Goal: Use online tool/utility: Use online tool/utility

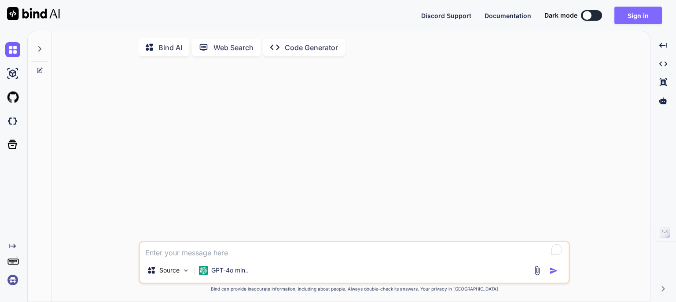
click at [639, 18] on button "Sign in" at bounding box center [638, 16] width 48 height 18
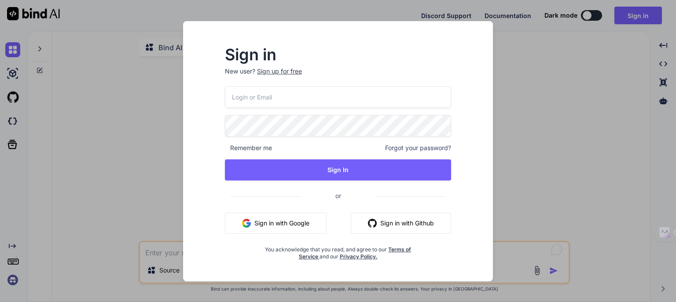
click at [302, 224] on button "Sign in with Google" at bounding box center [276, 223] width 102 height 21
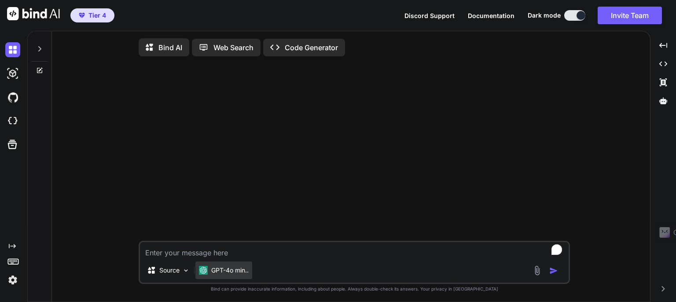
click at [224, 273] on p "GPT-4o min.." at bounding box center [229, 270] width 37 height 9
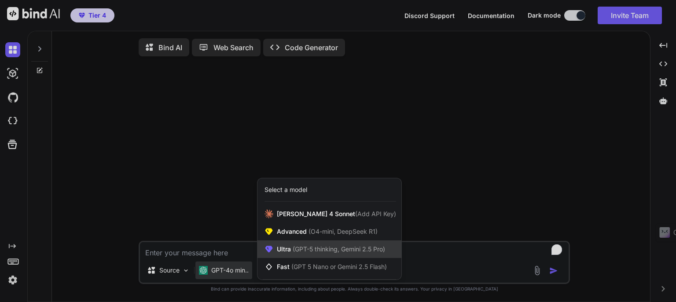
click at [326, 249] on span "(GPT-5 thinking, Gemini 2.5 Pro)" at bounding box center [338, 248] width 94 height 7
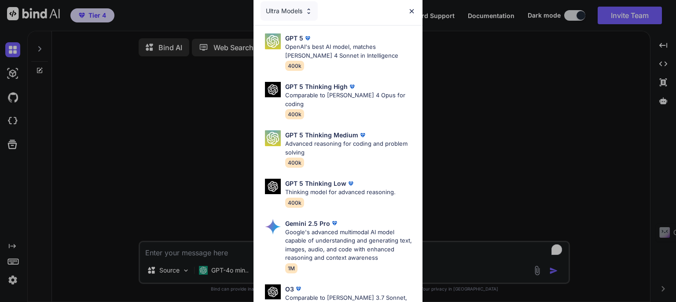
click at [320, 88] on p "GPT 5 Thinking High" at bounding box center [316, 86] width 62 height 9
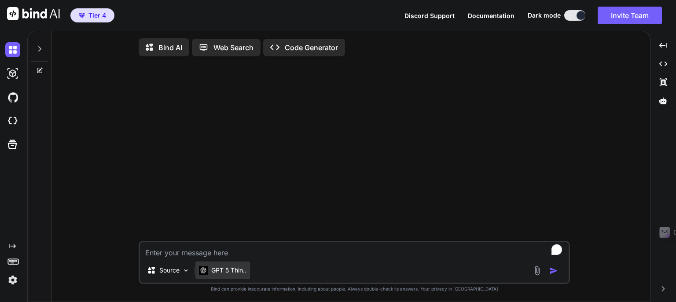
click at [230, 275] on p "GPT 5 Thin.." at bounding box center [228, 270] width 35 height 9
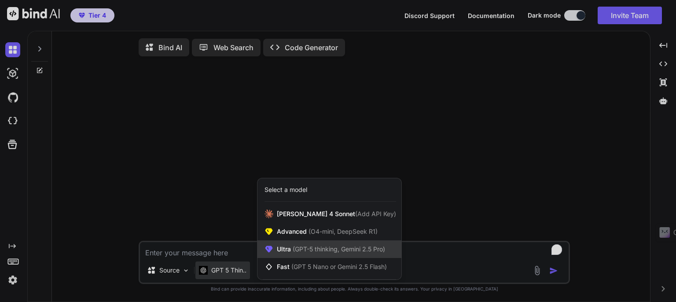
click at [312, 250] on span "(GPT-5 thinking, Gemini 2.5 Pro)" at bounding box center [338, 248] width 94 height 7
type textarea "x"
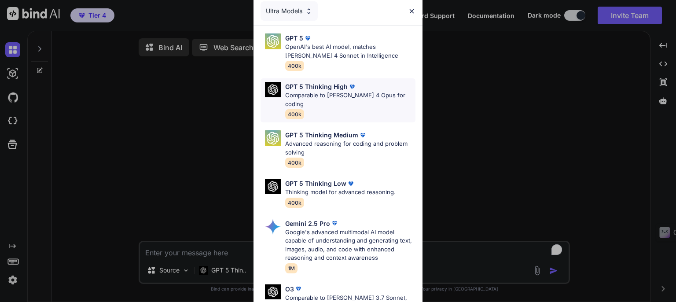
click at [320, 95] on p "Comparable to [PERSON_NAME] 4 Opus for coding" at bounding box center [350, 99] width 130 height 17
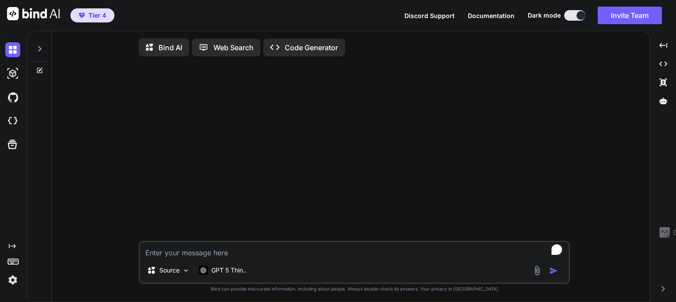
click at [207, 248] on textarea "To enrich screen reader interactions, please activate Accessibility in Grammarl…" at bounding box center [354, 250] width 429 height 16
type textarea "r"
type textarea "x"
type textarea "re"
type textarea "x"
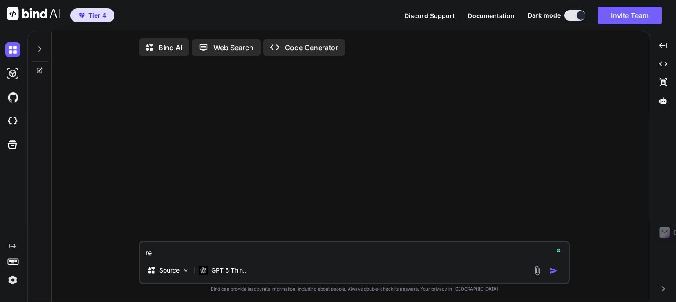
type textarea "rew"
type textarea "x"
type textarea "rewr"
type textarea "x"
type textarea "rewri"
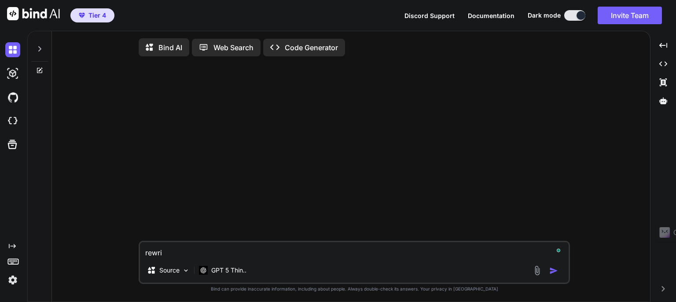
type textarea "x"
type textarea "rewrit"
type textarea "x"
type textarea "rewrite"
type textarea "x"
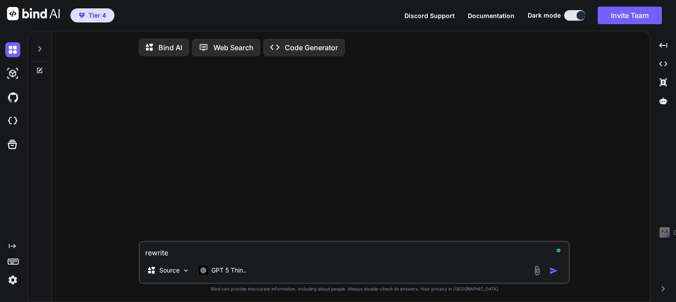
type textarea "rewrite"
type textarea "x"
type textarea "rewrite t"
type textarea "x"
type textarea "rewrite th"
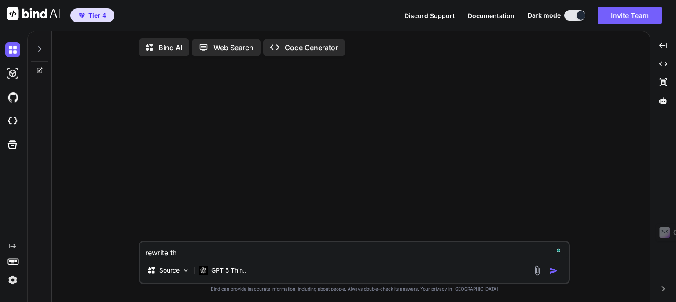
type textarea "x"
type textarea "rewrite thi"
type textarea "x"
type textarea "rewrite this"
type textarea "x"
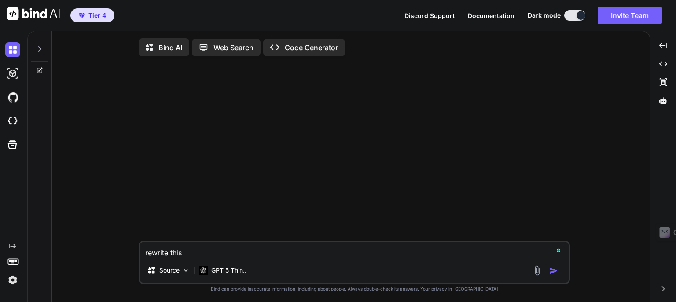
type textarea "rewrite this"
type textarea "x"
type textarea "rewrite this p"
type textarea "x"
type textarea "rewrite this pe"
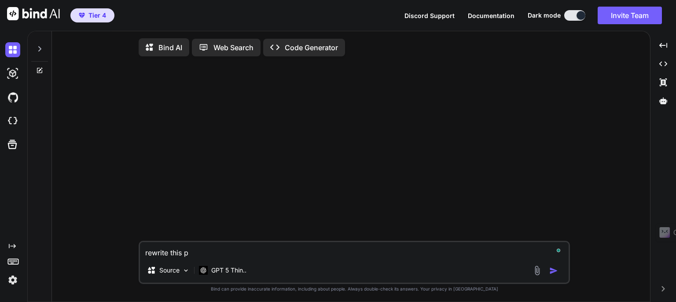
type textarea "x"
type textarea "rewrite this pet"
type textarea "x"
type textarea "rewrite this [PERSON_NAME]"
type textarea "x"
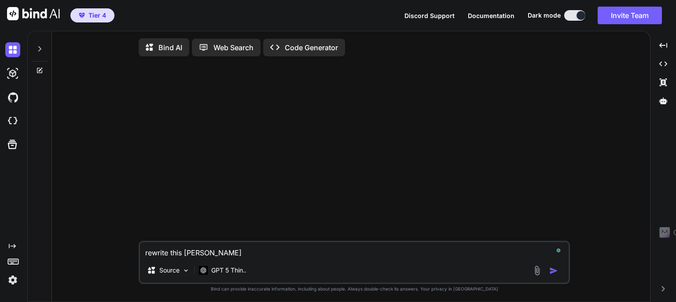
type textarea "rewrite this pet"
type textarea "x"
type textarea "rewrite this pe"
type textarea "x"
type textarea "rewrite this p"
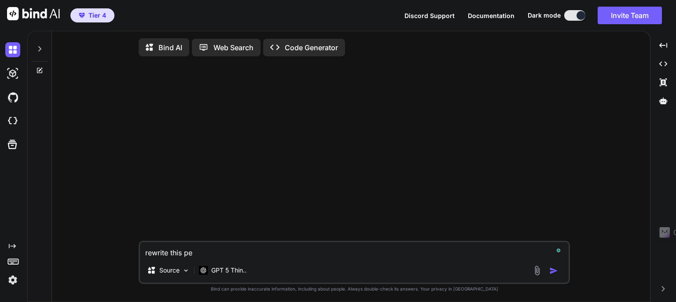
type textarea "x"
type textarea "rewrite this"
type textarea "x"
type textarea "rewrite this l"
type textarea "x"
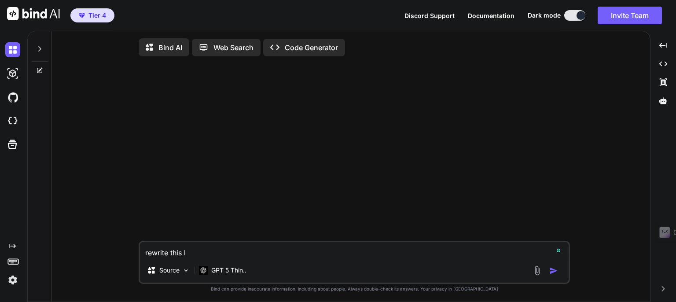
type textarea "rewrite this le"
type textarea "x"
type textarea "rewrite this let"
type textarea "x"
type textarea "rewrite this lete"
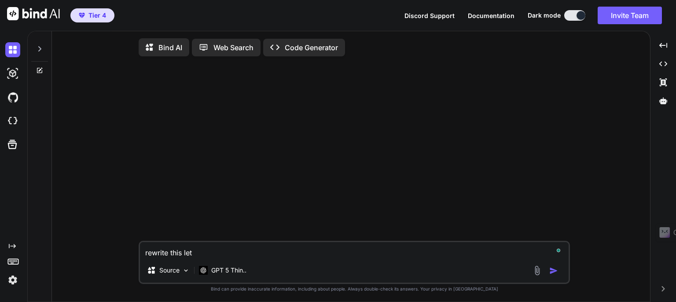
type textarea "x"
type textarea "rewrite this letet"
type textarea "x"
type textarea "rewrite this letetr"
type textarea "x"
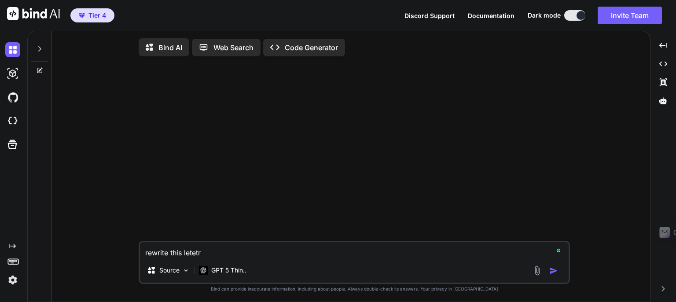
type textarea "rewrite this letetr"
type textarea "x"
type textarea "rewrite this letetr p"
type textarea "x"
type textarea "rewrite this letetr pr"
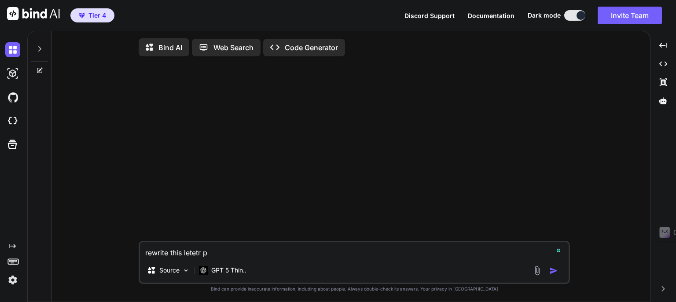
type textarea "x"
type textarea "rewrite this letetr pro"
type textarea "x"
type textarea "rewrite this letetr prof"
type textarea "x"
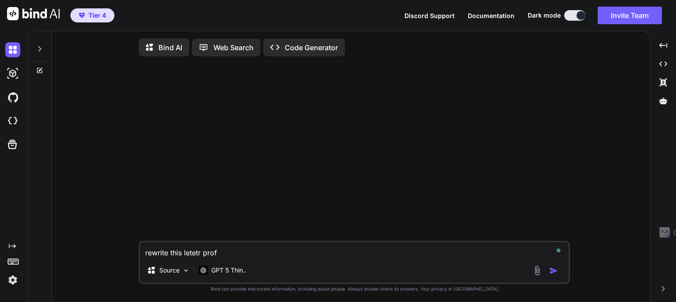
type textarea "rewrite this letetr profe"
type textarea "x"
type textarea "rewrite this letetr profes"
type textarea "x"
type textarea "rewrite this letetr profess"
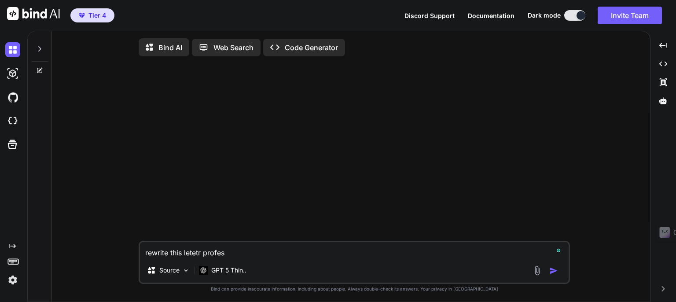
type textarea "x"
type textarea "rewrite this letetr professi"
type textarea "x"
type textarea "rewrite this letetr professio"
type textarea "x"
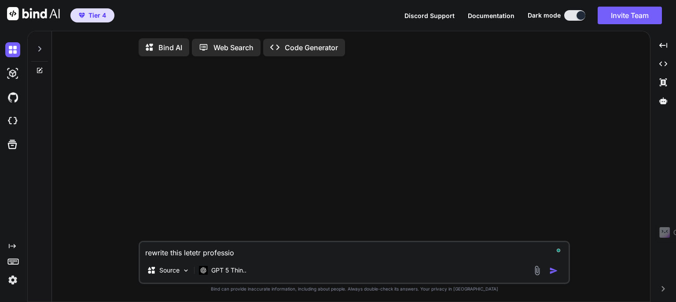
type textarea "rewrite this letetr profession"
type textarea "x"
type textarea "rewrite this letetr professiona"
type textarea "x"
type textarea "rewrite this letetr professional"
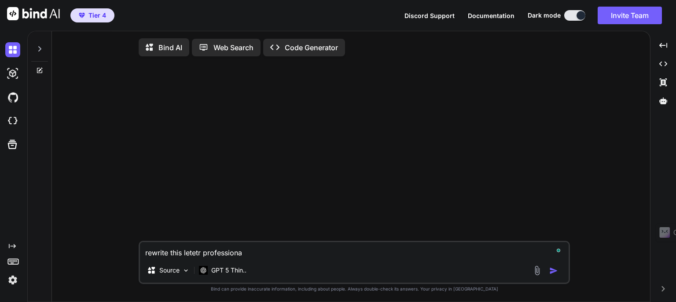
type textarea "x"
type textarea "rewrite this letetr professionall"
type textarea "x"
type textarea "rewrite this letetr professionally"
type textarea "x"
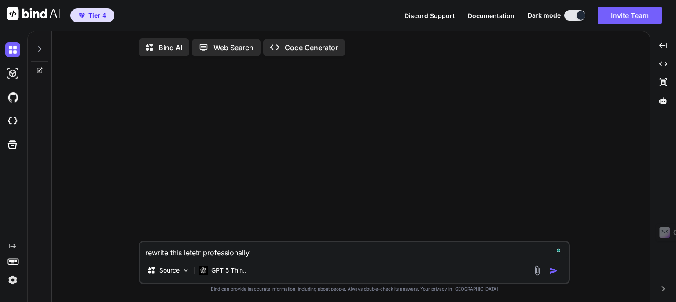
type textarea "rewrite this letetr professionally,"
type textarea "x"
type textarea "rewrite this letetr professionally,"
type textarea "x"
type textarea "rewrite this letetr professionally, e"
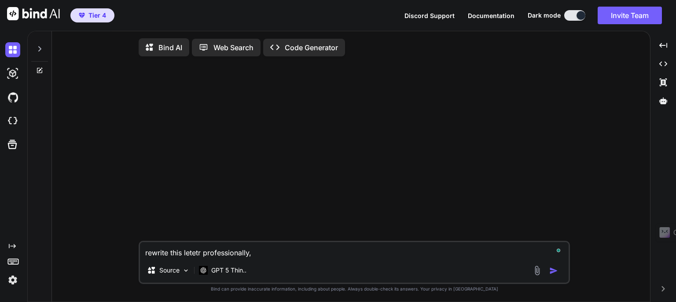
type textarea "x"
type textarea "rewrite this letetr professionally, ex"
type textarea "x"
type textarea "rewrite this letetr professionally, exp"
type textarea "x"
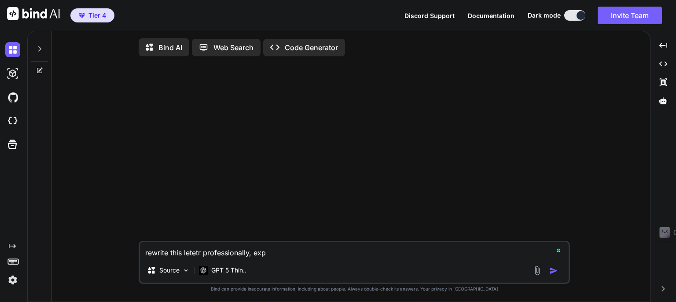
type textarea "rewrite this letetr professionally, expl"
type textarea "x"
type textarea "rewrite this letetr professionally, expla"
type textarea "x"
type textarea "rewrite this letetr professionally, explai"
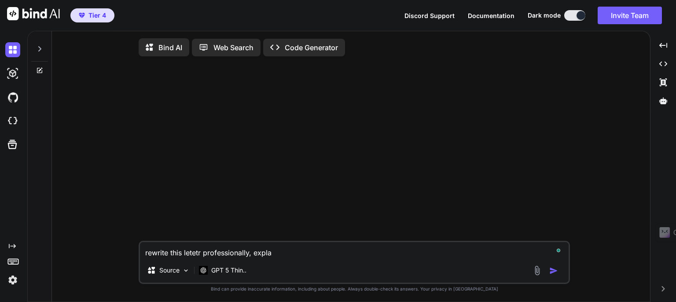
type textarea "x"
type textarea "rewrite this letetr professionally, explain"
type textarea "x"
type textarea "rewrite this letetr professionally, explaing"
type textarea "x"
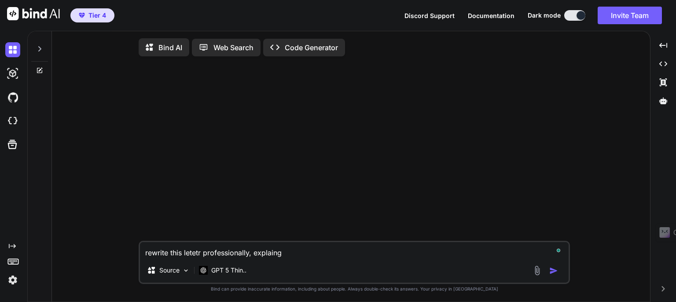
type textarea "rewrite this letetr professionally, explaing"
type textarea "x"
type textarea "rewrite this letetr professionally, explaing t"
type textarea "x"
type textarea "rewrite this letetr professionally, explaing to"
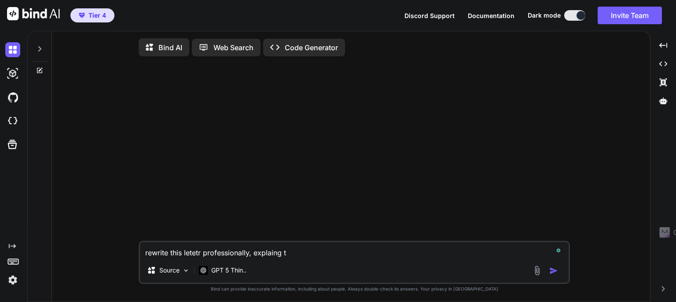
type textarea "x"
type textarea "rewrite this letetr professionally, explaing to"
type textarea "x"
type textarea "rewrite this letetr professionally, explaing to d"
type textarea "x"
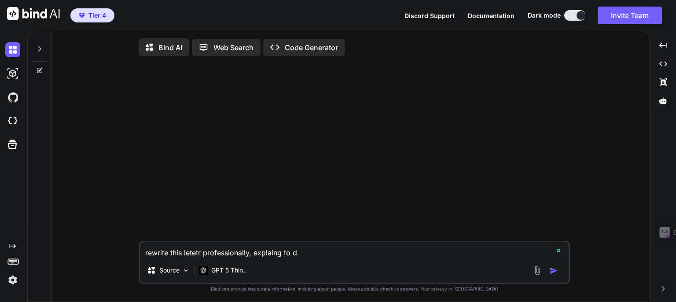
type textarea "rewrite this letetr professionally, explaing to dr"
type textarea "x"
type textarea "rewrite this letetr professionally, explaing to dr"
type textarea "x"
type textarea "rewrite this letetr professionally, explaing to dr l"
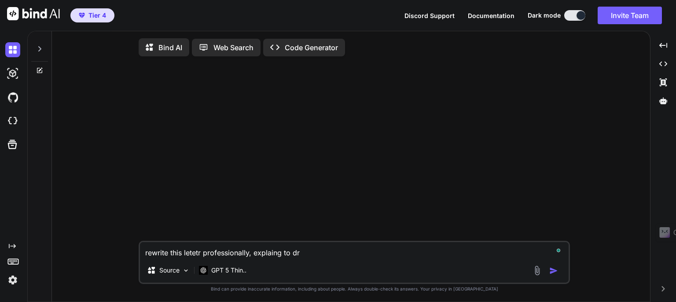
type textarea "x"
type textarea "rewrite this letetr professionally, explaing to [PERSON_NAME]"
type textarea "x"
type textarea "rewrite this letetr professionally, explaing to [PERSON_NAME]"
type textarea "x"
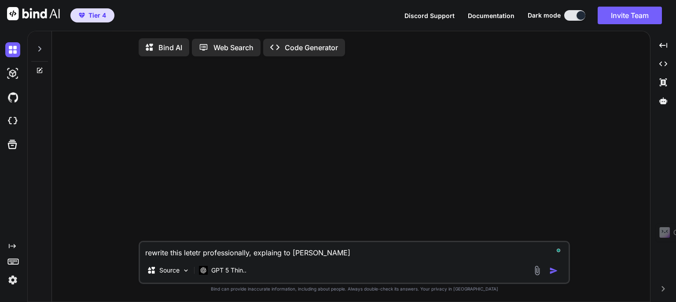
type textarea "rewrite this letetr professionally, explaing to [PERSON_NAME]"
type textarea "x"
type textarea "rewrite this letetr professionally, explaing to [PERSON_NAME]"
type textarea "x"
type textarea "rewrite this letetr professionally, explaing to [PERSON_NAME]"
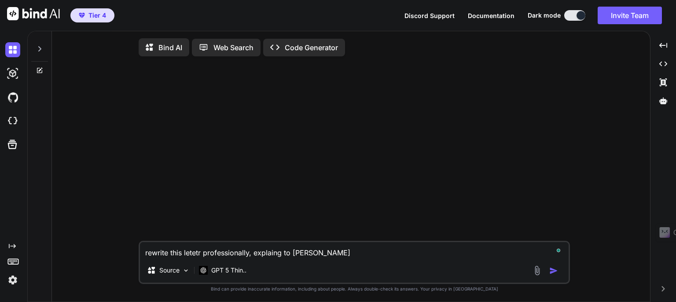
type textarea "x"
type textarea "rewrite this letetr professionally, explaing to [PERSON_NAME]"
type textarea "x"
type textarea "rewrite this letetr professionally, explaing to dr [PERSON_NAME]"
type textarea "x"
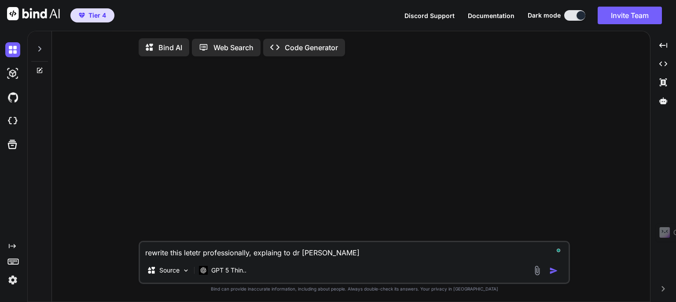
type textarea "rewrite this letetr professionally, explaing to dr [PERSON_NAME]"
type textarea "x"
type textarea "rewrite this letetr professionally, explaing to dr [PERSON_NAME]"
type textarea "x"
type textarea "rewrite this letetr professionally, explaing to dr [PERSON_NAME]"
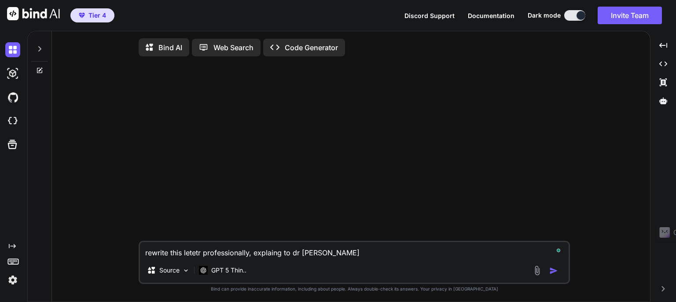
type textarea "x"
type textarea "rewrite this letetr professionally, explaing to dr [PERSON_NAME]"
type textarea "x"
type textarea "rewrite this letetr professionally, explaing to dr [PERSON_NAME]"
type textarea "x"
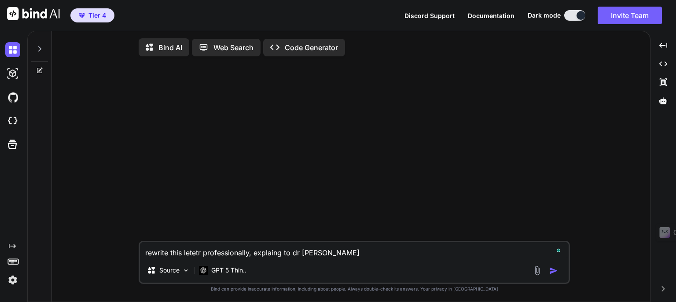
type textarea "rewrite this letetr professionally, explaing to dr [PERSON_NAME] tha"
type textarea "x"
type textarea "rewrite this letetr professionally, explaing to dr [PERSON_NAME] that"
type textarea "x"
type textarea "rewrite this letetr professionally, explaing to dr [PERSON_NAME] that"
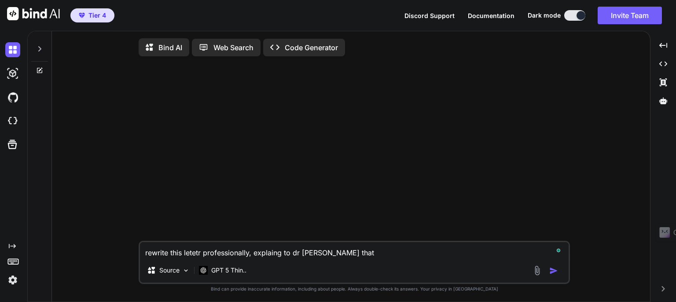
type textarea "x"
type textarea "rewrite this letetr professionally, explaing to dr [PERSON_NAME] that i"
type textarea "x"
type textarea "rewrite this letetr professionally, explaing to dr [PERSON_NAME] that i"
type textarea "x"
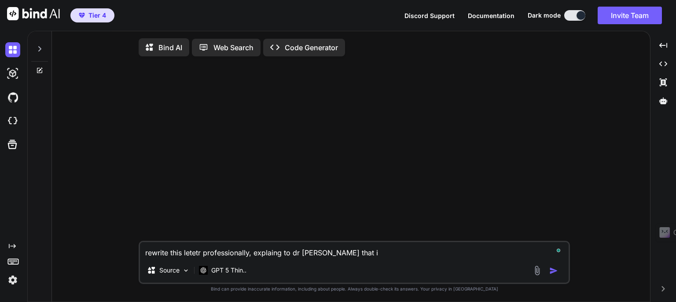
type textarea "rewrite this letetr professionally, explaing to dr [PERSON_NAME] that i a"
type textarea "x"
type textarea "rewrite this letetr professionally, explaing to dr [PERSON_NAME] that i ap"
type textarea "x"
type textarea "rewrite this letetr professionally, explaing to dr [PERSON_NAME] that i app"
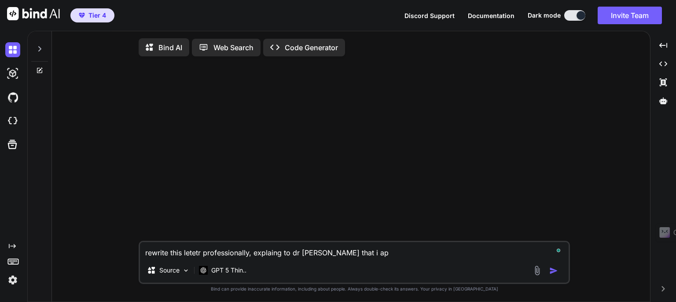
type textarea "x"
type textarea "rewrite this letetr professionally, explaing to dr [PERSON_NAME] that i appr"
type textarea "x"
type textarea "rewrite this letetr professionally, explaing to dr [PERSON_NAME] that i appre"
type textarea "x"
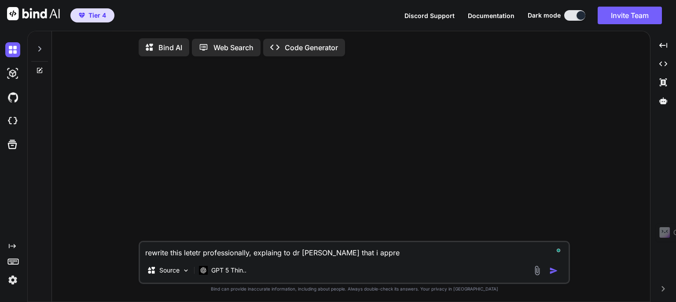
type textarea "rewrite this letetr professionally, explaing to dr [PERSON_NAME] that i apprec"
type textarea "x"
type textarea "rewrite this letetr professionally, explaing to dr [PERSON_NAME] that i appreci"
type textarea "x"
type textarea "rewrite this letetr professionally, explaing to dr [PERSON_NAME] that i apprecia"
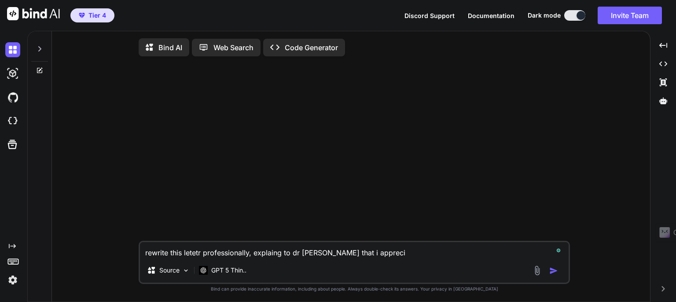
type textarea "x"
type textarea "rewrite this letetr professionally, explaing to dr [PERSON_NAME] that i appreci…"
type textarea "x"
type textarea "rewrite this letetr professionally, explaing to dr [PERSON_NAME] that i appreci…"
type textarea "x"
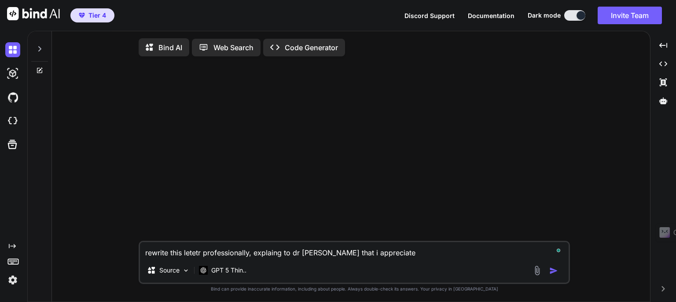
type textarea "rewrite this letetr professionally, explaing to dr [PERSON_NAME] that i appreci…"
type textarea "x"
type textarea "rewrite this letetr professionally, explaing to dr [PERSON_NAME] that i appreci…"
type textarea "x"
type textarea "rewrite this letetr professionally, explaing to dr [PERSON_NAME] that i appreci…"
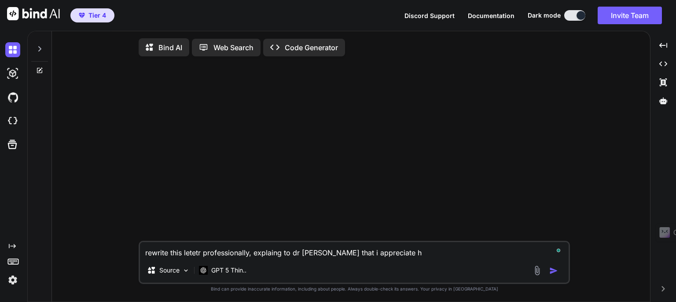
type textarea "x"
type textarea "rewrite this letetr professionally, explaing to dr [PERSON_NAME] that i appreci…"
type textarea "x"
type textarea "rewrite this letetr professionally, explaing to dr [PERSON_NAME] that i appreci…"
type textarea "x"
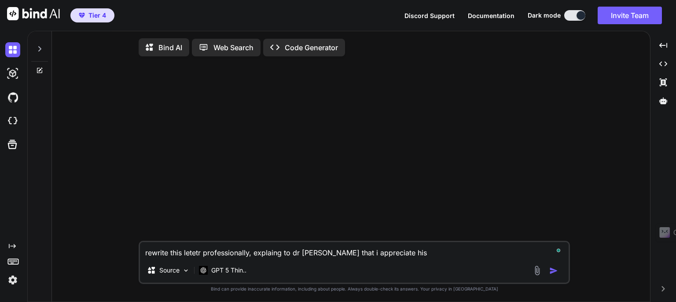
type textarea "rewrite this letetr professionally, explaing to dr [PERSON_NAME] that i appreci…"
type textarea "x"
type textarea "rewrite this letetr professionally, explaing to dr [PERSON_NAME] that i appreci…"
type textarea "x"
type textarea "rewrite this letetr professionally, explaing to dr [PERSON_NAME] that i appreci…"
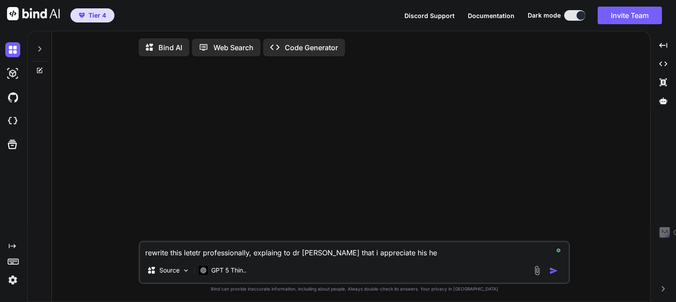
type textarea "x"
type textarea "rewrite this letetr professionally, explaing to dr [PERSON_NAME] that i appreci…"
type textarea "x"
type textarea "rewrite this letetr professionally, explaing to dr [PERSON_NAME] that i appreci…"
type textarea "x"
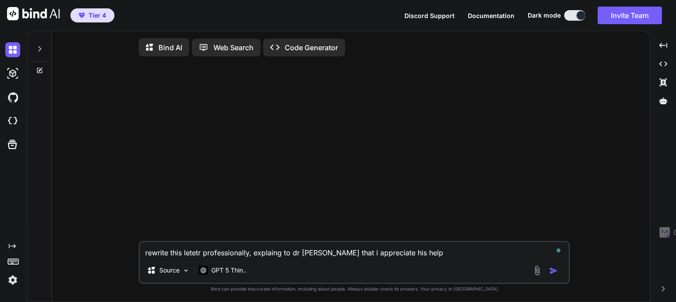
type textarea "rewrite this letetr professionally, explaing to dr [PERSON_NAME] that i appreci…"
type textarea "x"
type textarea "rewrite this letetr professionally, explaing to dr [PERSON_NAME] that i appreci…"
type textarea "x"
type textarea "rewrite this letetr professionally, explaing to dr [PERSON_NAME] that i appreci…"
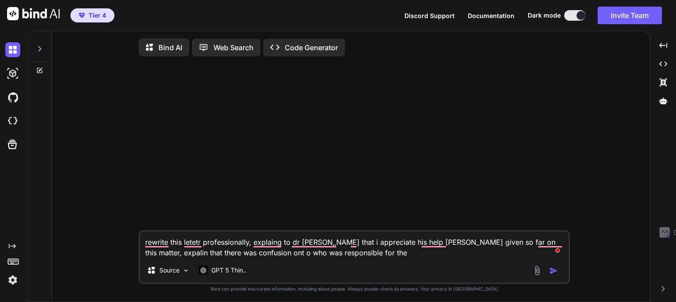
click at [243, 253] on textarea "rewrite this letetr professionally, explaing to dr [PERSON_NAME] that i appreci…" at bounding box center [354, 245] width 429 height 26
click at [247, 255] on textarea "rewrite this letetr professionally, explaing to dr [PERSON_NAME] that i appreci…" at bounding box center [354, 245] width 429 height 26
drag, startPoint x: 361, startPoint y: 257, endPoint x: 258, endPoint y: 257, distance: 103.0
click at [258, 257] on textarea "rewrite this letetr professionally, explaing to dr [PERSON_NAME] that i appreci…" at bounding box center [354, 245] width 429 height 26
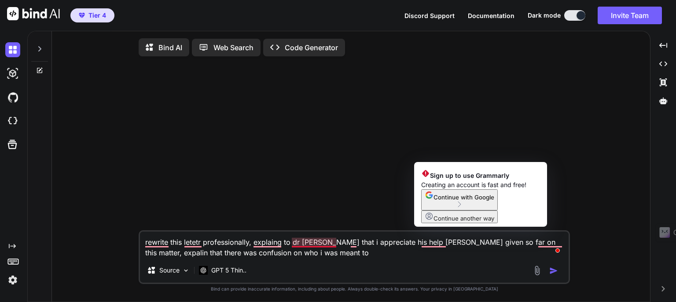
click at [322, 254] on textarea "rewrite this letetr professionally, explaing to dr [PERSON_NAME] that i appreci…" at bounding box center [354, 245] width 429 height 26
click at [432, 243] on textarea "rewrite this letetr professionally, explaing to dr [PERSON_NAME] that i appreci…" at bounding box center [354, 245] width 429 height 26
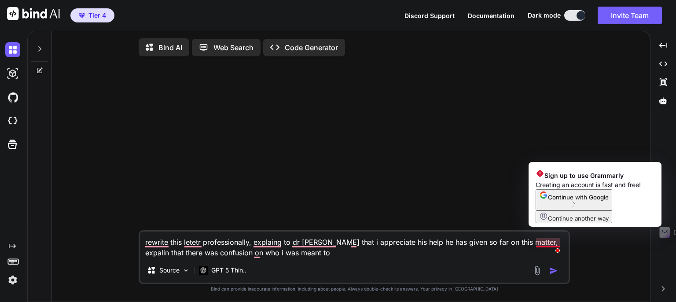
click at [367, 262] on div "rewrite this letetr professionally, explaing to dr [PERSON_NAME] that i appreci…" at bounding box center [354, 257] width 431 height 54
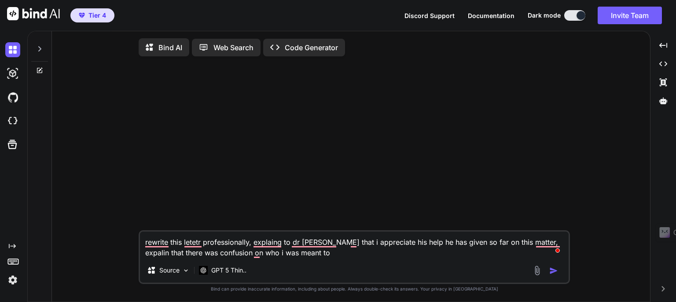
click at [326, 258] on textarea "rewrite this letetr professionally, explaing to dr [PERSON_NAME] that i appreci…" at bounding box center [354, 245] width 429 height 26
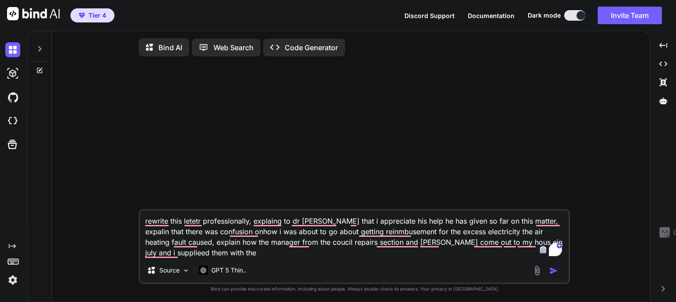
click at [237, 256] on textarea "rewrite this letetr professionally, explaing to dr [PERSON_NAME] that i appreci…" at bounding box center [354, 234] width 429 height 48
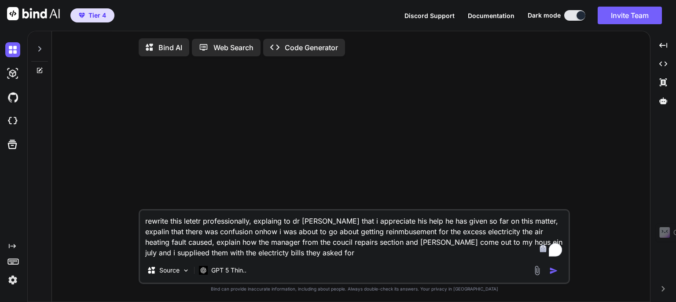
paste textarea "Write in [GEOGRAPHIC_DATA] English rewrite this letetr professionally, explain …"
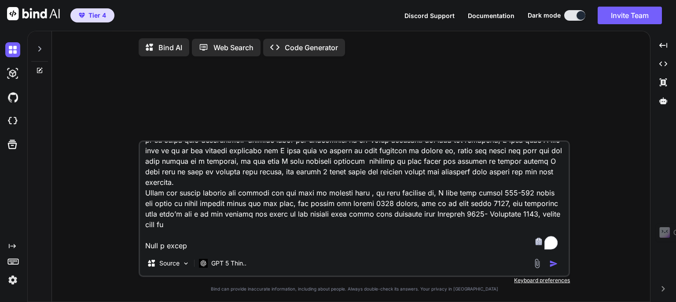
scroll to position [138, 0]
click at [552, 265] on img "button" at bounding box center [553, 263] width 9 height 9
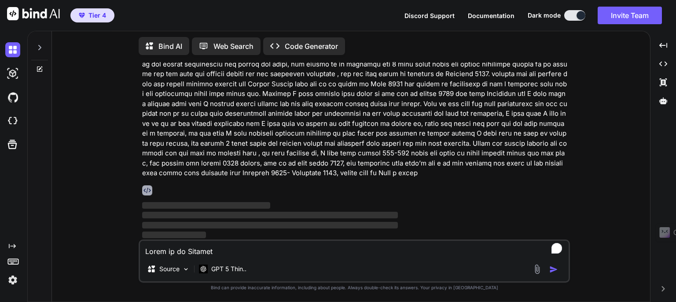
scroll to position [31, 0]
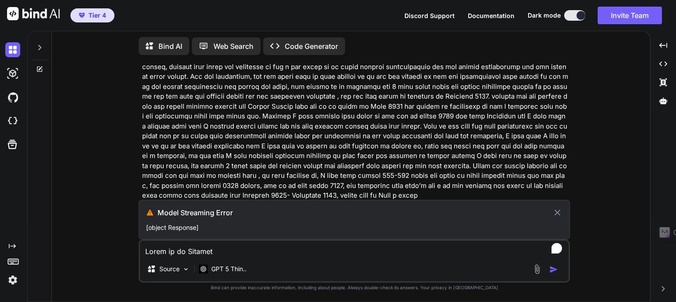
click at [557, 213] on icon at bounding box center [558, 213] width 6 height 6
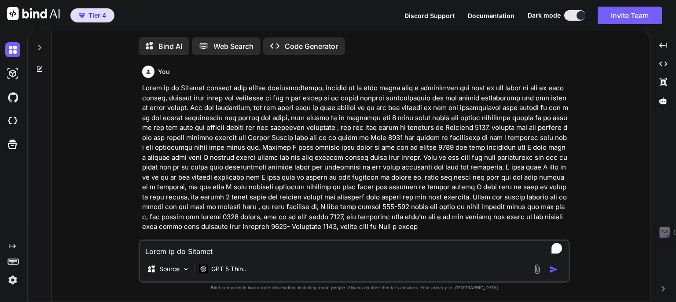
scroll to position [0, 0]
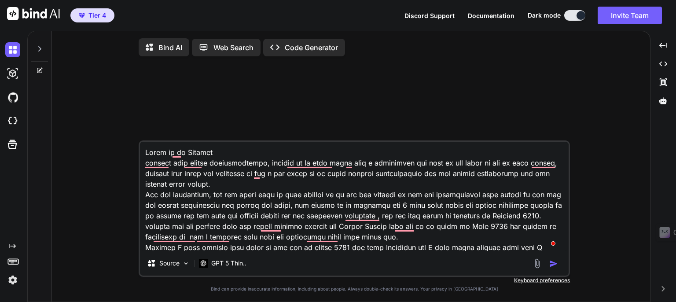
click at [549, 266] on img "button" at bounding box center [553, 263] width 9 height 9
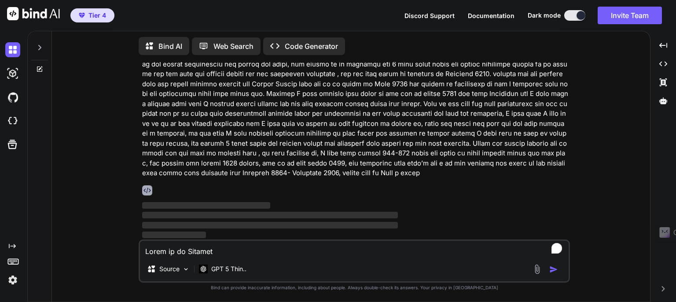
scroll to position [31, 0]
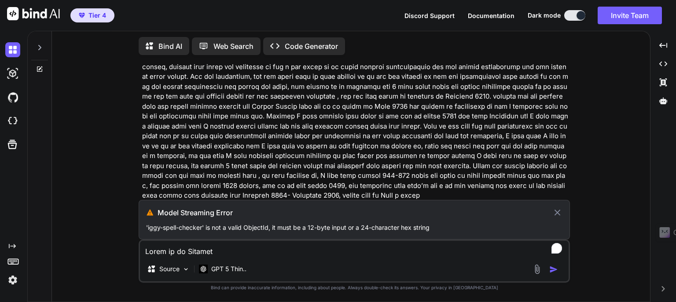
click at [169, 48] on div "Bind AI" at bounding box center [164, 46] width 51 height 18
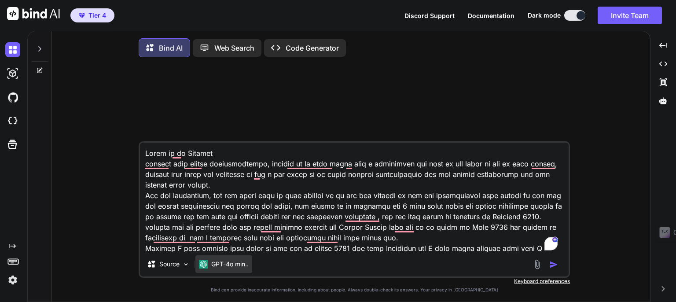
click at [242, 265] on p "GPT-4o min.." at bounding box center [229, 264] width 37 height 9
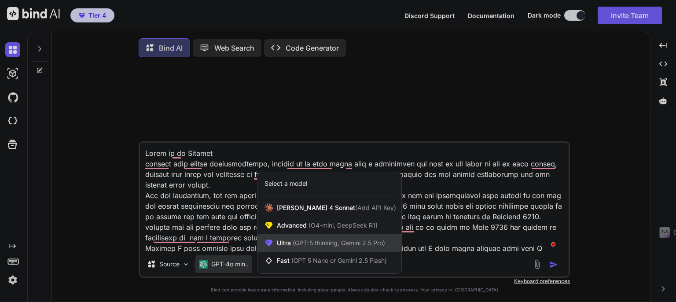
click at [318, 243] on span "(GPT-5 thinking, Gemini 2.5 Pro)" at bounding box center [338, 242] width 94 height 7
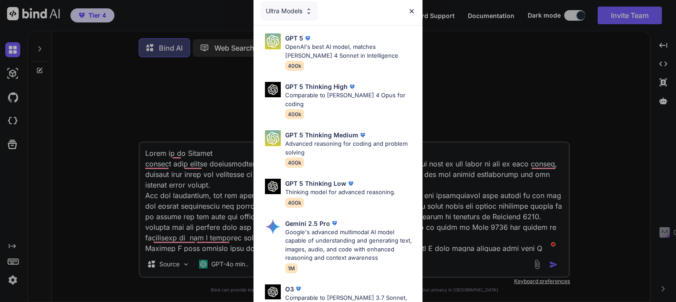
click at [332, 89] on p "GPT 5 Thinking High" at bounding box center [316, 86] width 62 height 9
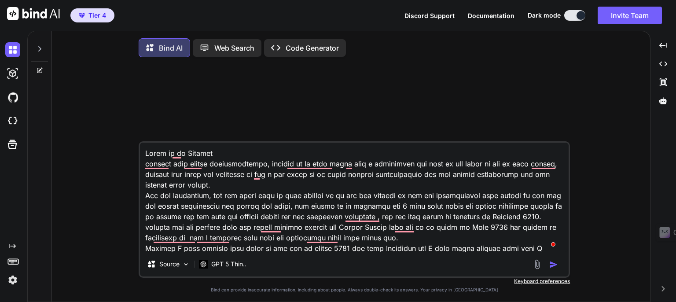
click at [553, 265] on img "button" at bounding box center [553, 264] width 9 height 9
type textarea "x"
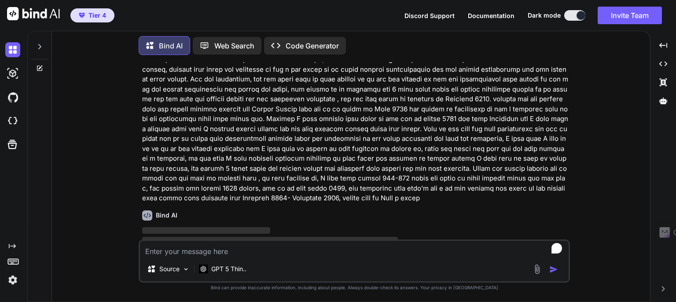
scroll to position [54, 0]
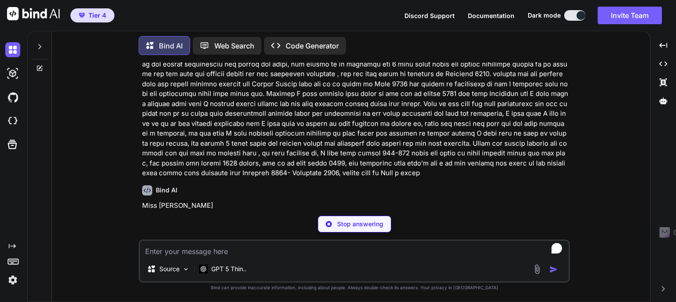
type textarea "x"
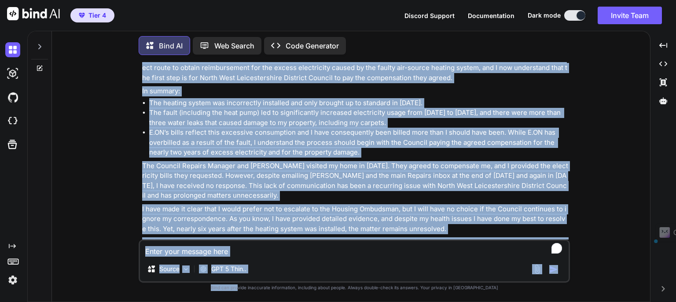
scroll to position [475, 0]
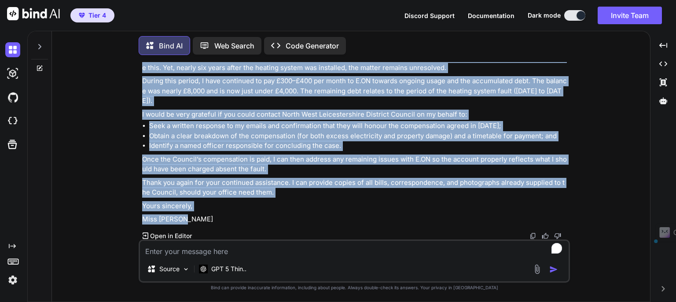
drag, startPoint x: 143, startPoint y: 159, endPoint x: 286, endPoint y: 211, distance: 152.6
click at [286, 211] on div "Miss J Lewis [Address] [Postcode] [Email] [Telephone] 10 October 2025 Dr Luke E…" at bounding box center [355, 1] width 426 height 445
copy div "Miss J Lewis [Address] [Postcode] [Email] [Telephone] 10 October 2025 Dr Luke E…"
